Goal: Task Accomplishment & Management: Complete application form

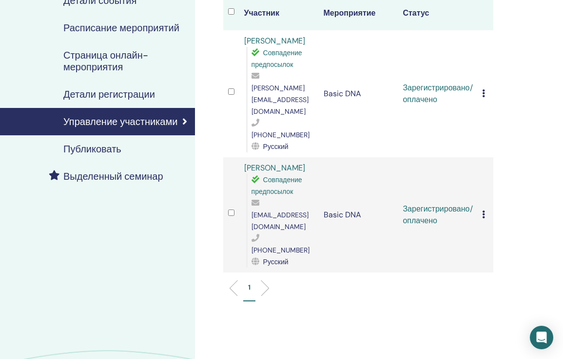
scroll to position [143, 0]
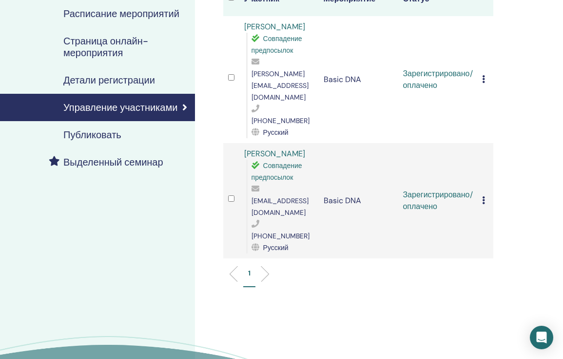
click at [484, 75] on icon at bounding box center [483, 79] width 3 height 8
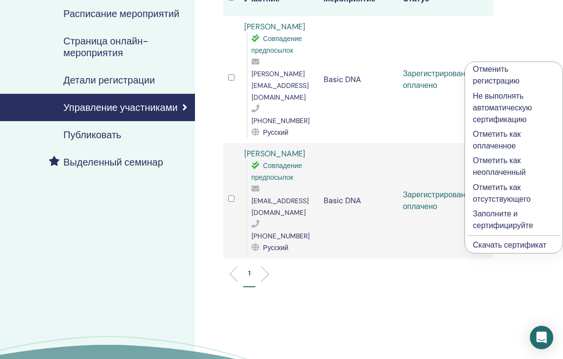
click at [492, 216] on p "Заполните и сертифицируйте" at bounding box center [514, 219] width 82 height 23
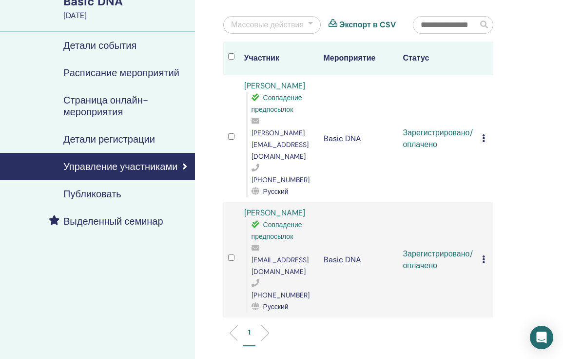
scroll to position [0, 0]
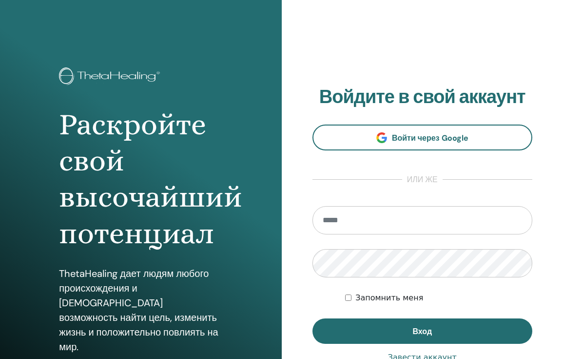
click at [361, 224] on input "email" at bounding box center [423, 220] width 220 height 28
type input "*"
type input "**********"
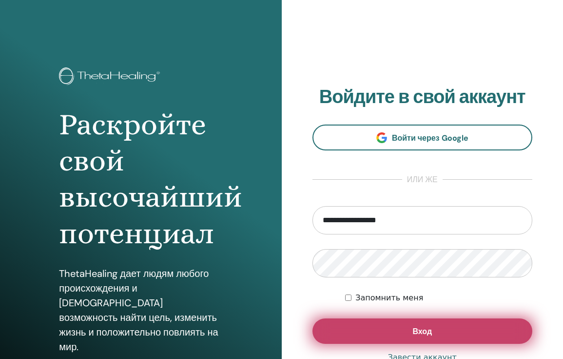
click at [393, 329] on button "Вход" at bounding box center [423, 330] width 220 height 25
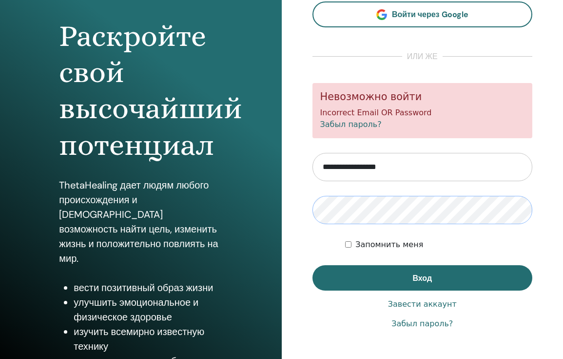
scroll to position [88, 0]
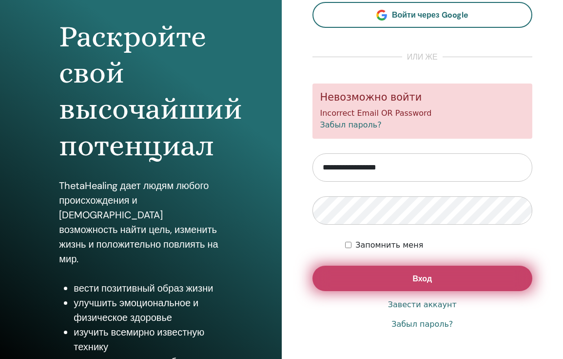
click at [421, 283] on span "Вход" at bounding box center [423, 278] width 20 height 10
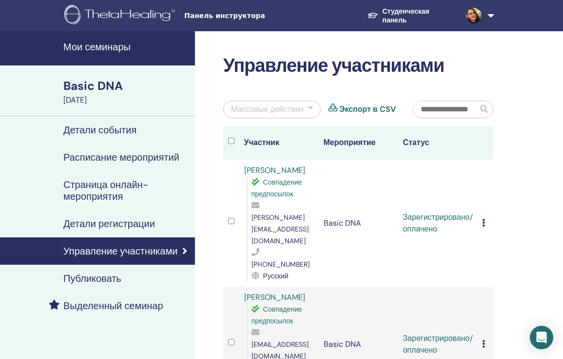
click at [484, 219] on icon at bounding box center [483, 223] width 3 height 8
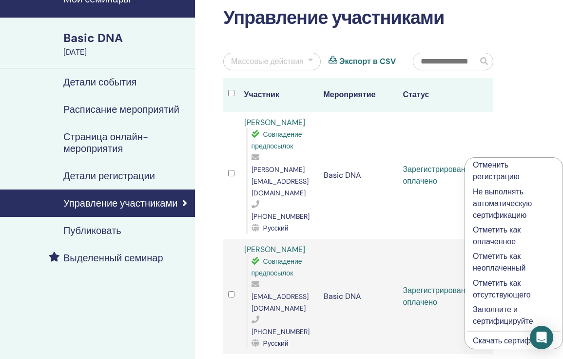
scroll to position [46, 0]
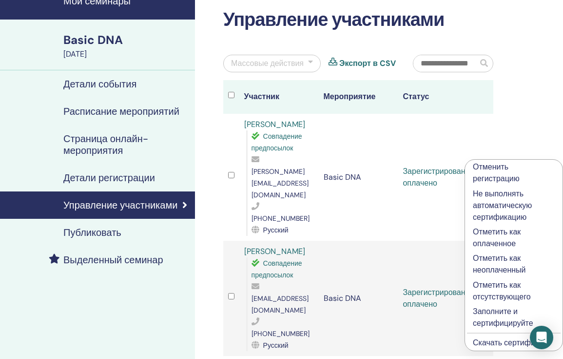
click at [489, 313] on p "Заполните и сертифицируйте" at bounding box center [514, 316] width 82 height 23
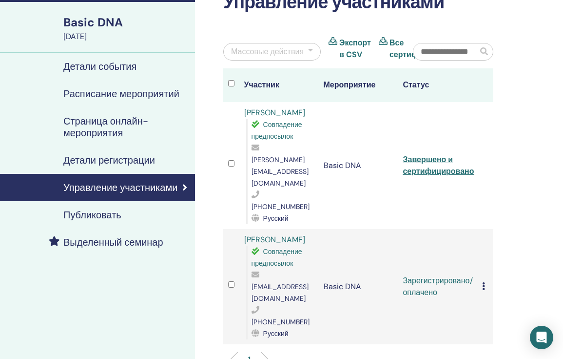
scroll to position [76, 0]
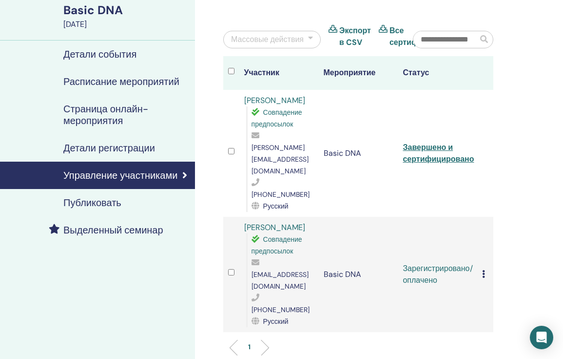
click at [482, 228] on td "Отменить регистрацию Не выполнять автоматическую сертификацию Отметить как опла…" at bounding box center [486, 274] width 16 height 115
click at [483, 270] on icon at bounding box center [483, 274] width 3 height 8
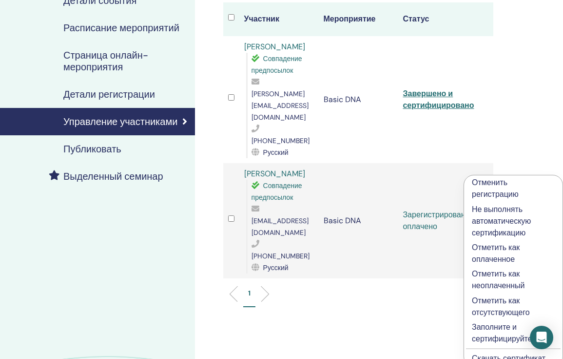
scroll to position [138, 0]
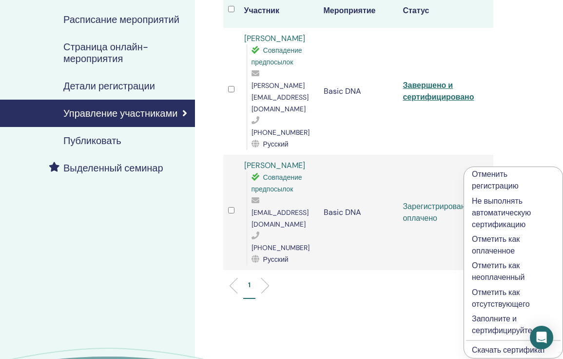
click at [485, 319] on p "Заполните и сертифицируйте" at bounding box center [513, 324] width 83 height 23
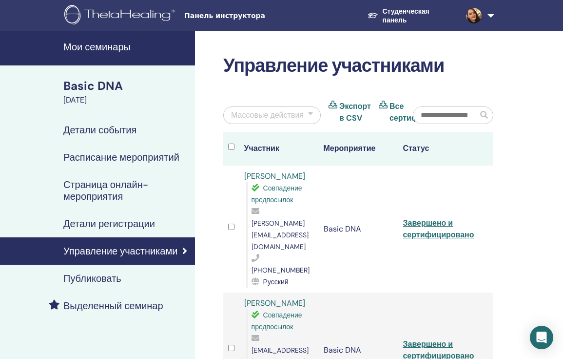
click at [124, 45] on h4 "Мои семинары" at bounding box center [126, 47] width 126 height 12
